Goal: Task Accomplishment & Management: Use online tool/utility

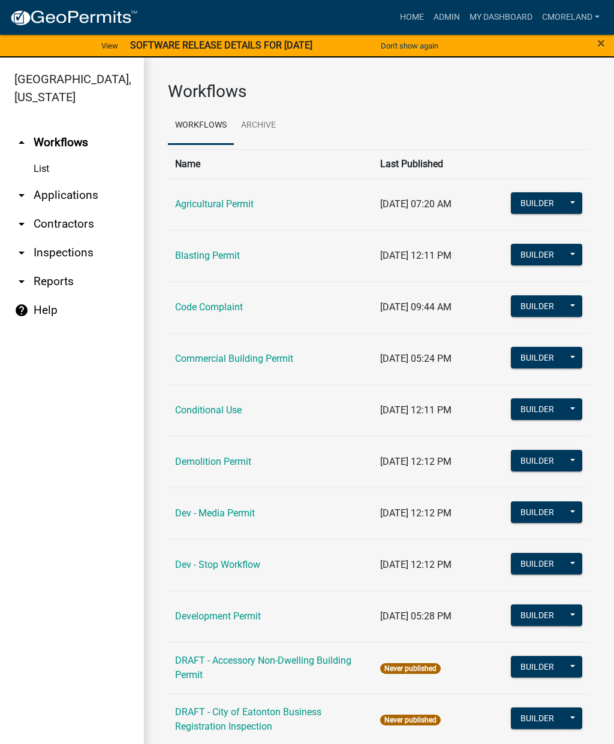
click at [89, 250] on link "arrow_drop_down Inspections" at bounding box center [72, 253] width 144 height 29
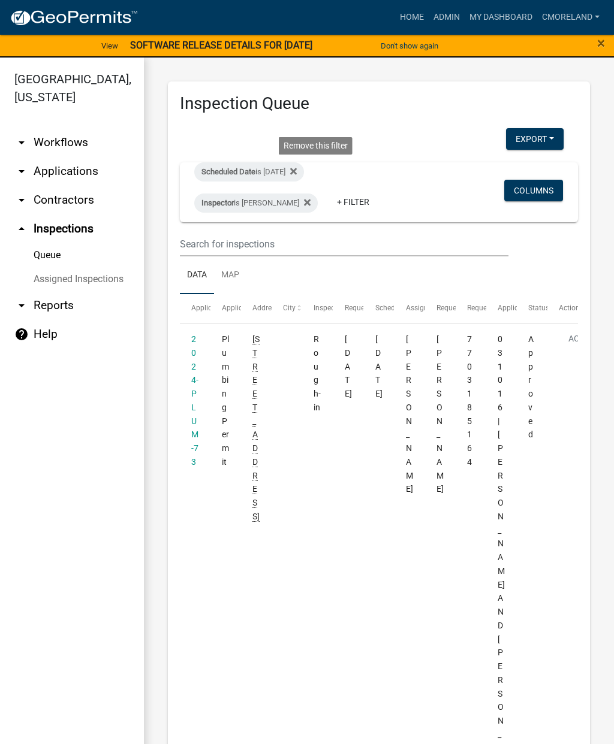
click at [297, 177] on fa-icon at bounding box center [290, 171] width 11 height 19
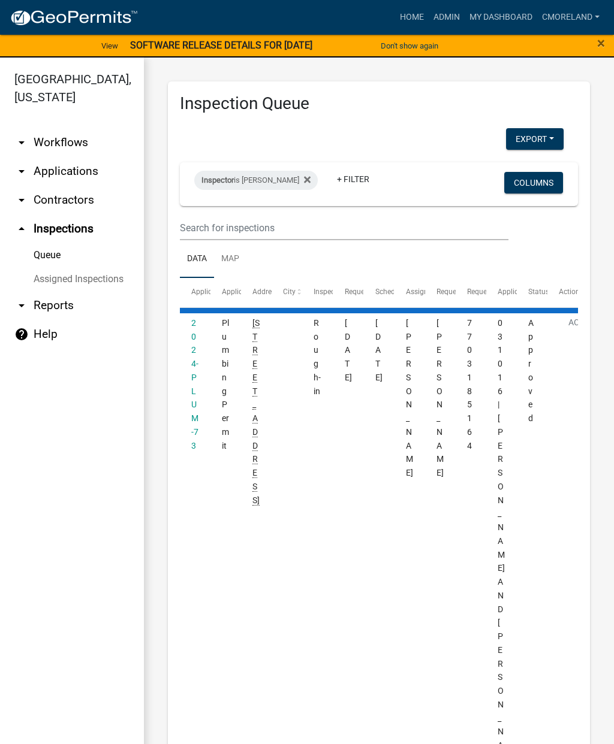
select select "2: 50"
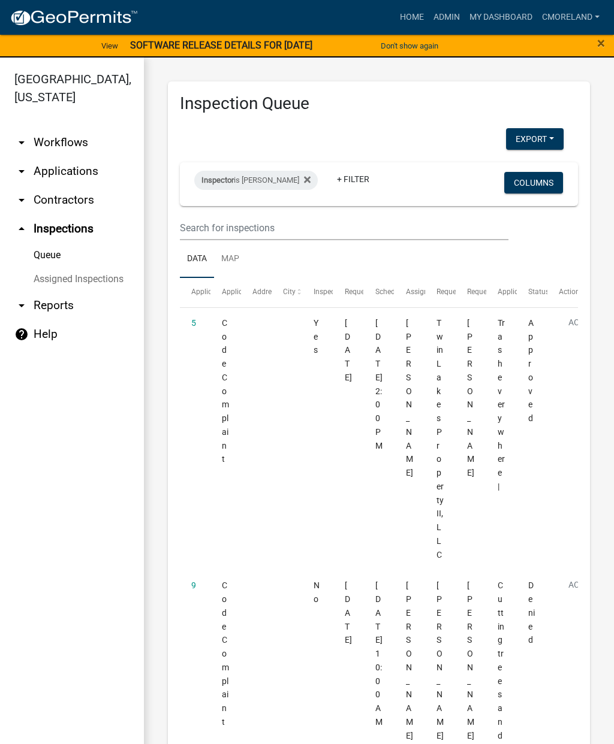
click at [308, 179] on fa-icon at bounding box center [304, 180] width 11 height 19
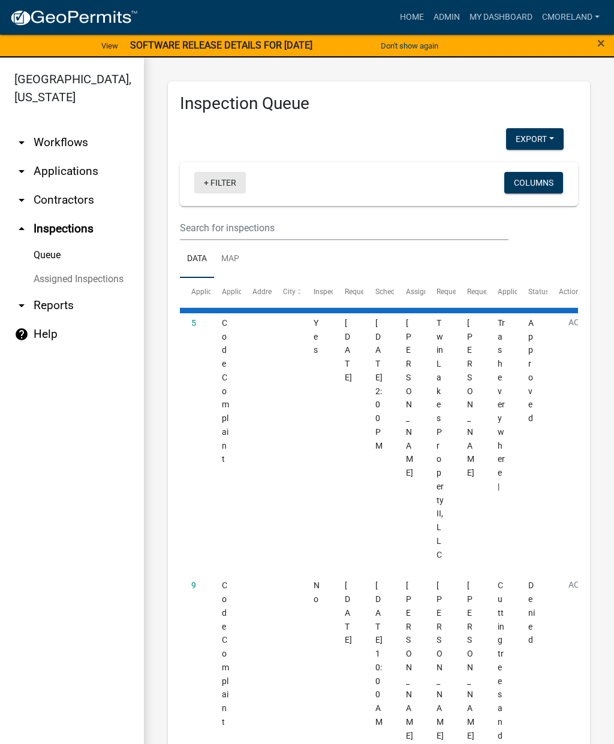
click at [227, 178] on link "+ Filter" at bounding box center [220, 183] width 52 height 22
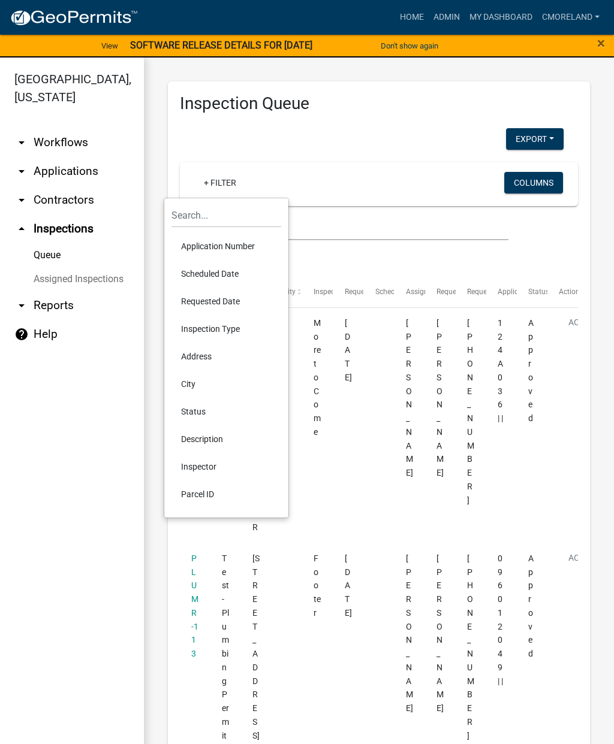
click at [228, 276] on li "Scheduled Date" at bounding box center [226, 274] width 110 height 28
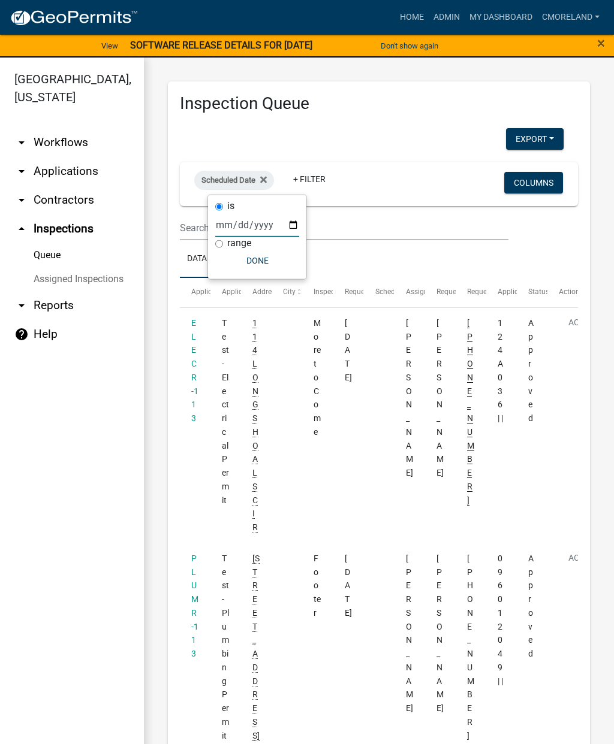
click at [240, 224] on input "date" at bounding box center [257, 225] width 84 height 25
type input "[DATE]"
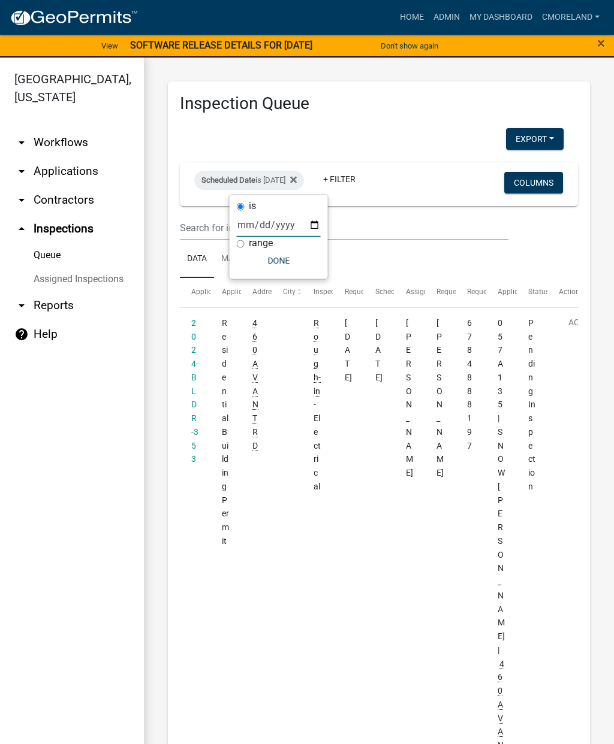
click at [262, 262] on button "Done" at bounding box center [279, 261] width 84 height 22
click at [365, 186] on link "+ Filter" at bounding box center [339, 179] width 52 height 22
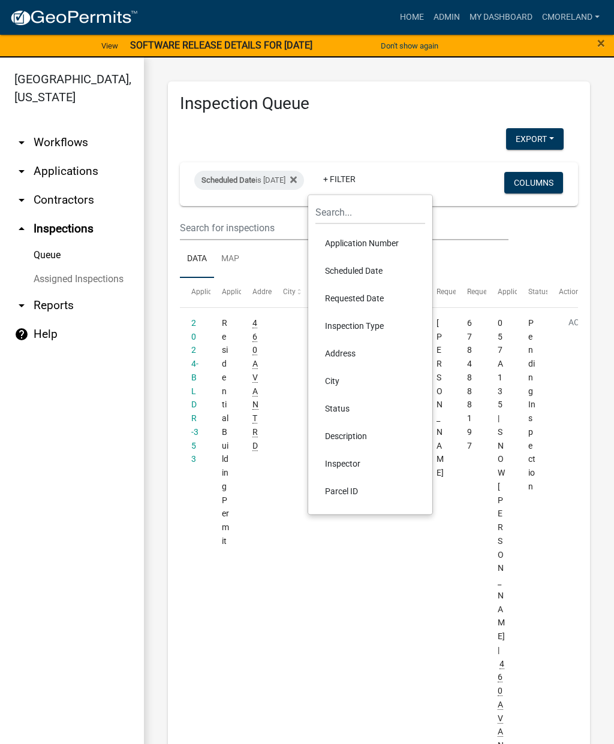
click at [366, 461] on li "Inspector" at bounding box center [370, 464] width 110 height 28
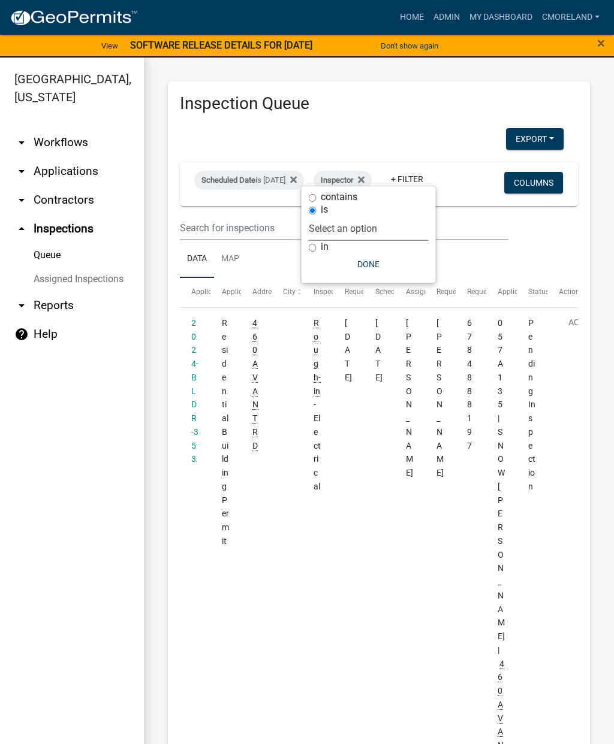
click at [406, 218] on select "Select an option None [PERSON_NAME] [PERSON_NAME] [PERSON_NAME] Quistan [PERSON…" at bounding box center [369, 228] width 120 height 25
select select "a0ea4169-8540-4a2c-b9f4-cf4c1ffdeb95"
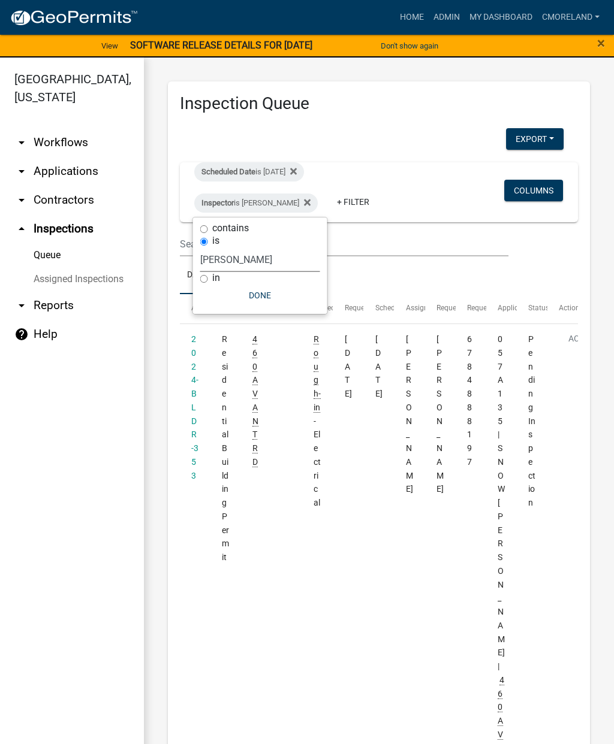
click at [267, 299] on button "Done" at bounding box center [260, 296] width 120 height 22
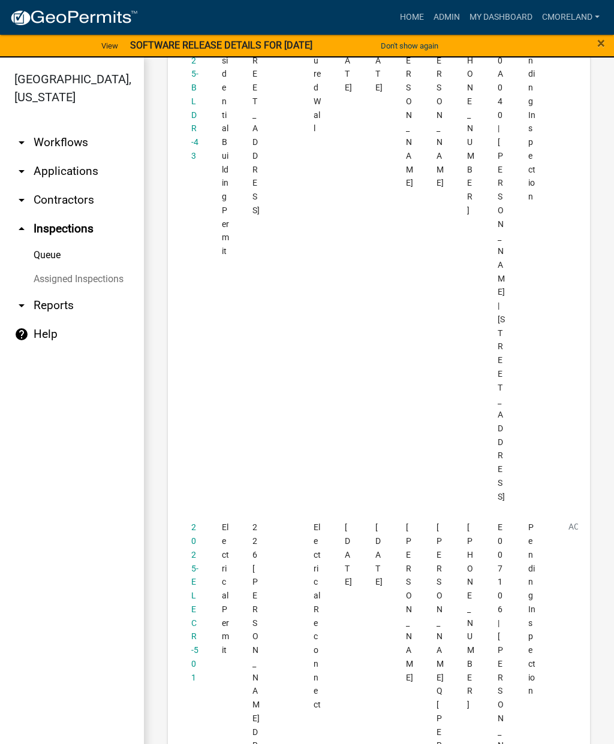
scroll to position [801, 0]
click at [195, 522] on link "2025-ELECR-501" at bounding box center [194, 601] width 7 height 159
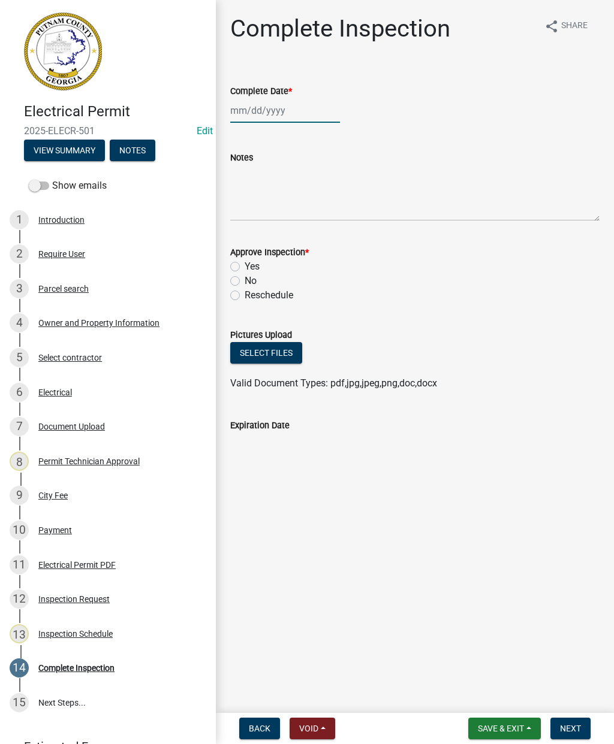
click at [264, 122] on div at bounding box center [285, 110] width 110 height 25
select select "9"
select select "2025"
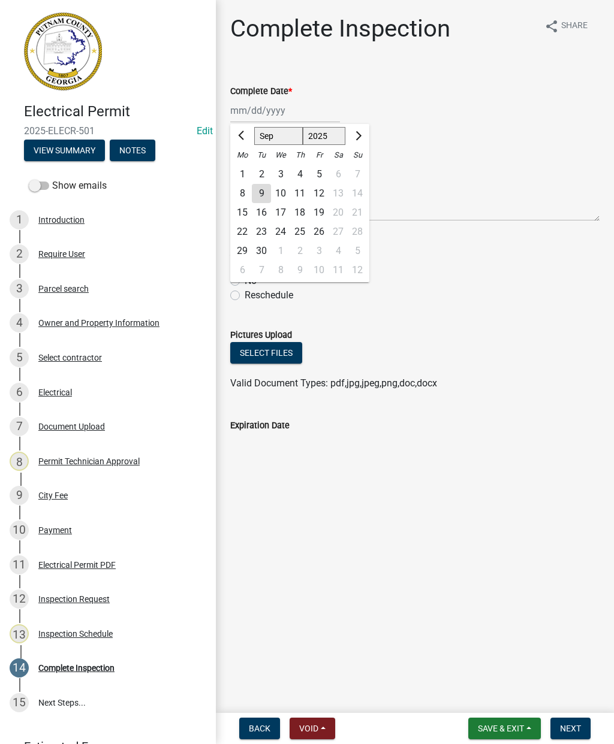
click at [268, 195] on div "9" at bounding box center [261, 193] width 19 height 19
type input "[DATE]"
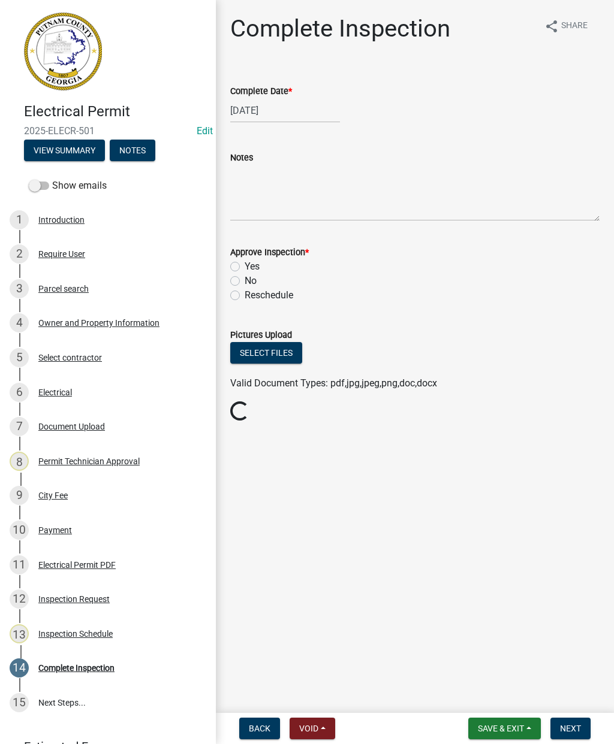
click at [245, 266] on label "Yes" at bounding box center [252, 266] width 15 height 14
click at [245, 266] on input "Yes" at bounding box center [249, 263] width 8 height 8
radio input "true"
click at [581, 723] on button "Next" at bounding box center [570, 729] width 40 height 22
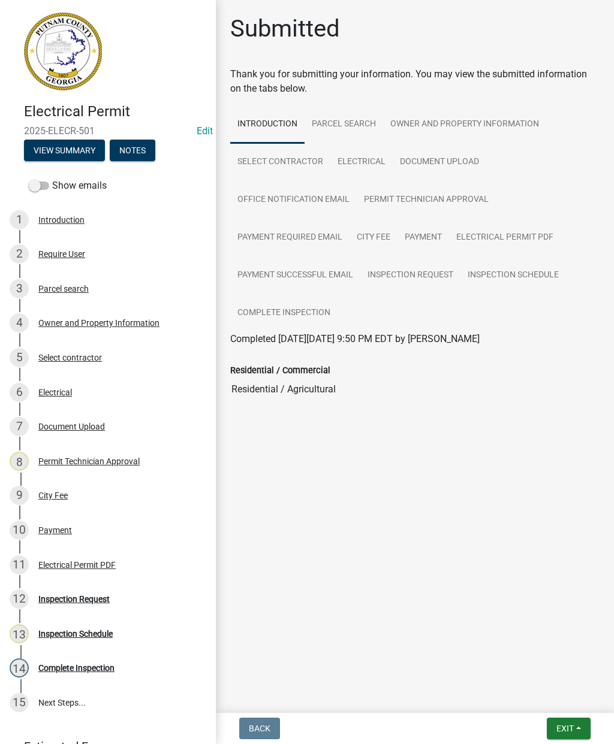
click at [578, 723] on button "Exit" at bounding box center [569, 729] width 44 height 22
click at [548, 695] on button "Save & Exit" at bounding box center [543, 697] width 96 height 29
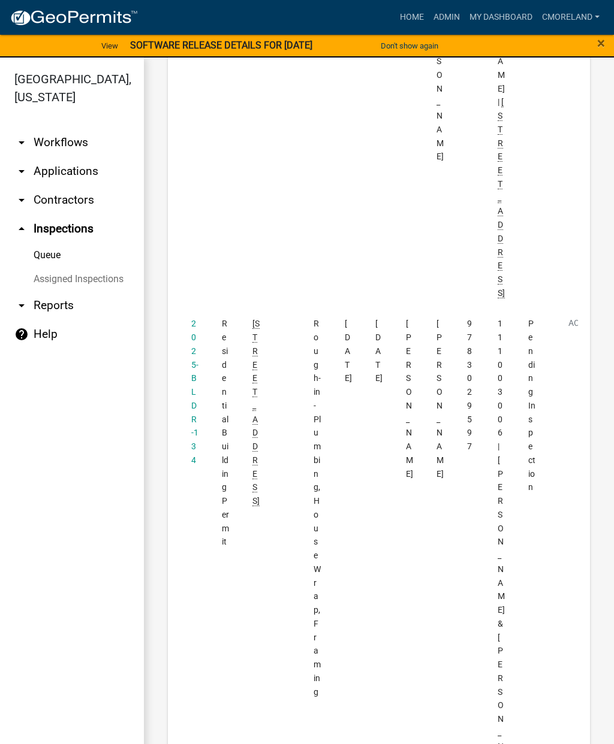
scroll to position [1498, 0]
